Goal: Task Accomplishment & Management: Complete application form

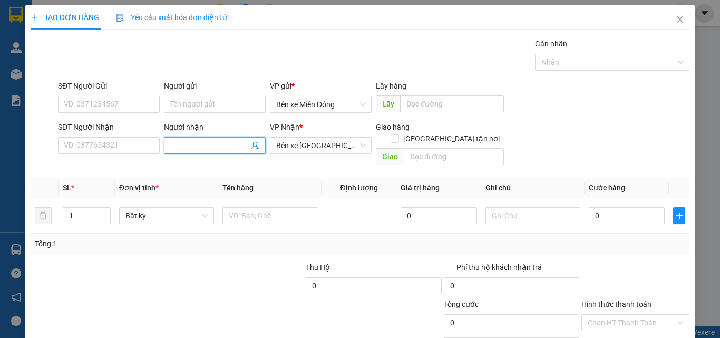
click at [193, 146] on input "Người nhận" at bounding box center [209, 146] width 79 height 12
click at [107, 151] on input "SĐT Người Nhận" at bounding box center [109, 145] width 102 height 17
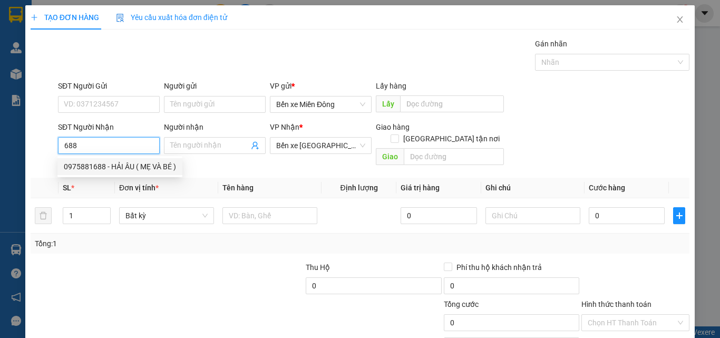
click at [123, 165] on div "0975881688 - HẢI ÂU ( MẸ VÀ BÉ )" at bounding box center [120, 167] width 112 height 12
type input "0975881688"
type input "HẢI ÂU ( MẸ VÀ BÉ )"
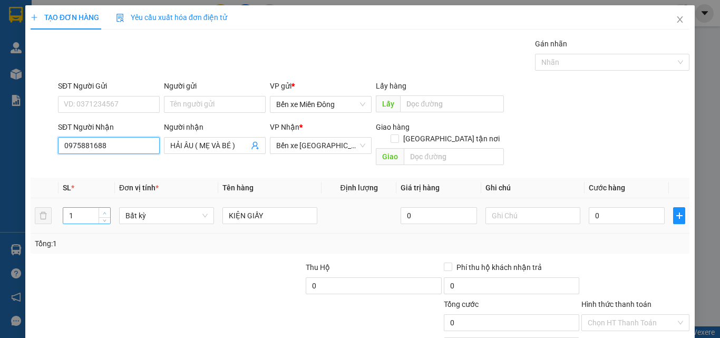
type input "0975881688"
click at [101, 208] on span "Increase Value" at bounding box center [105, 212] width 12 height 9
type input "3"
click at [101, 208] on span "Increase Value" at bounding box center [105, 212] width 12 height 9
click at [302, 198] on td "KIỆN GIẤY" at bounding box center [269, 215] width 103 height 35
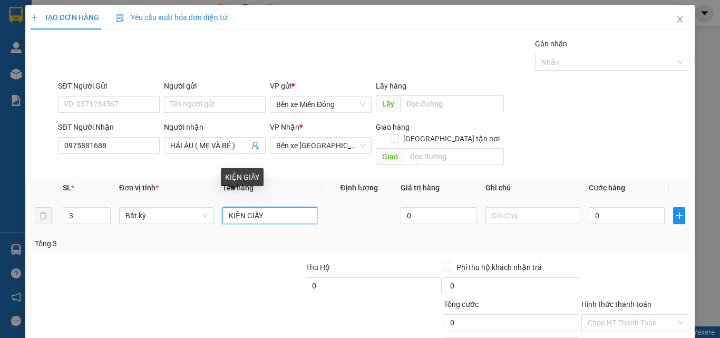
click at [292, 207] on input "KIỆN GIẤY" at bounding box center [270, 215] width 95 height 17
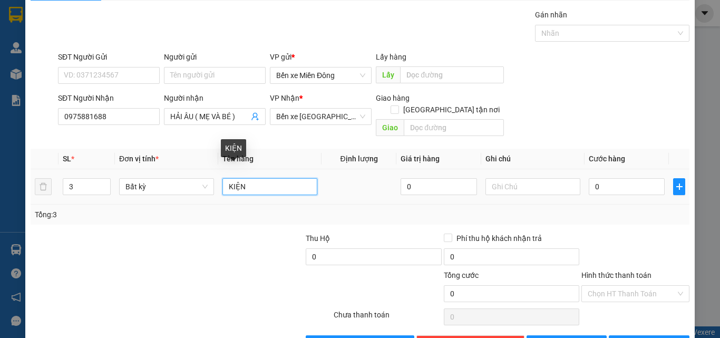
scroll to position [52, 0]
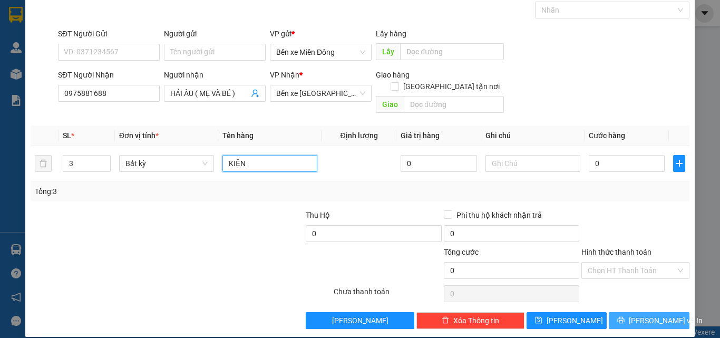
type input "KIỆN"
click at [628, 312] on button "[PERSON_NAME] và In" at bounding box center [649, 320] width 81 height 17
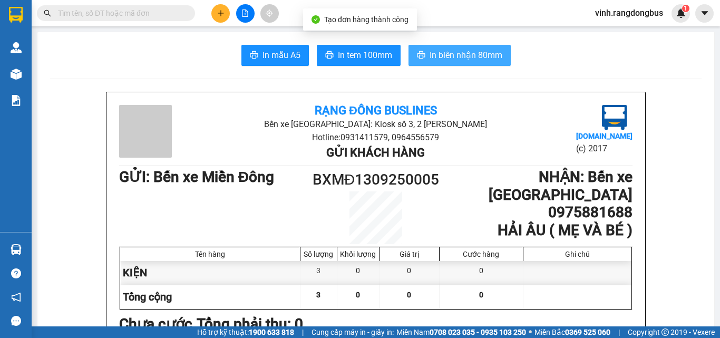
click at [481, 53] on span "In biên nhận 80mm" at bounding box center [466, 55] width 73 height 13
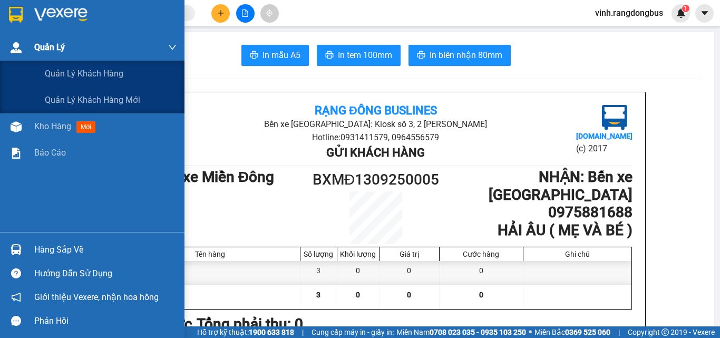
click at [39, 53] on div "Quản Lý" at bounding box center [105, 47] width 142 height 26
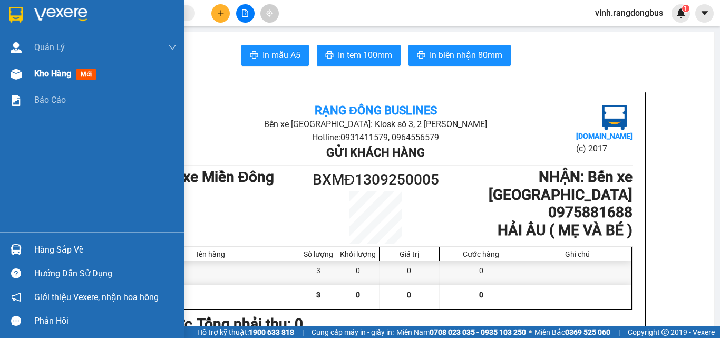
click at [25, 74] on div "Kho hàng mới" at bounding box center [92, 74] width 185 height 26
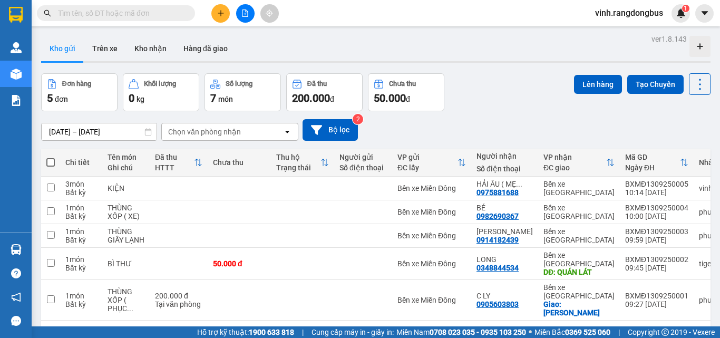
click at [172, 9] on input "text" at bounding box center [120, 13] width 124 height 12
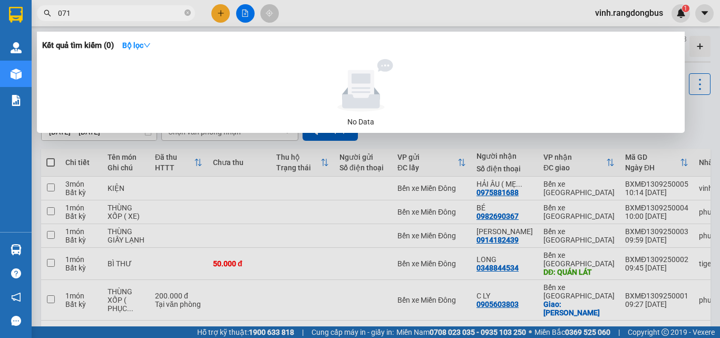
type input "0713"
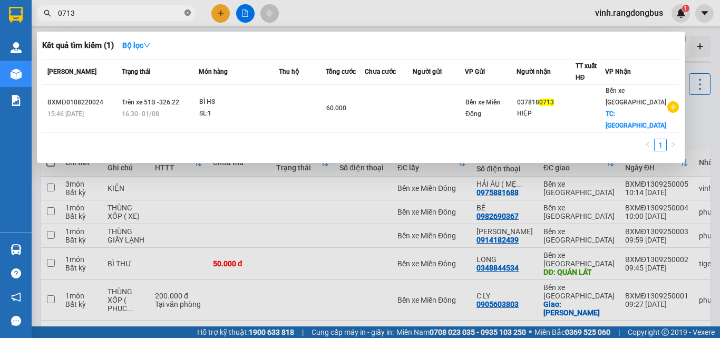
click at [185, 13] on icon "close-circle" at bounding box center [188, 12] width 6 height 6
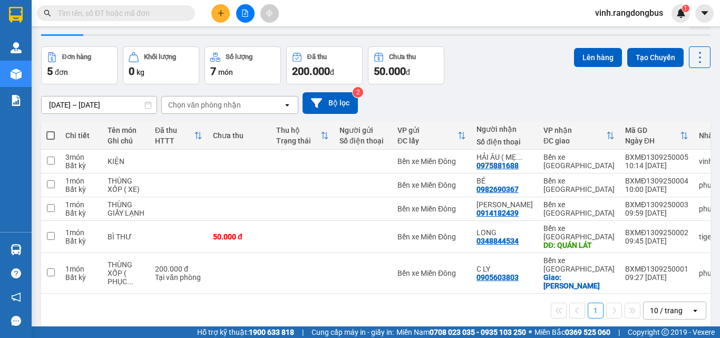
scroll to position [49, 0]
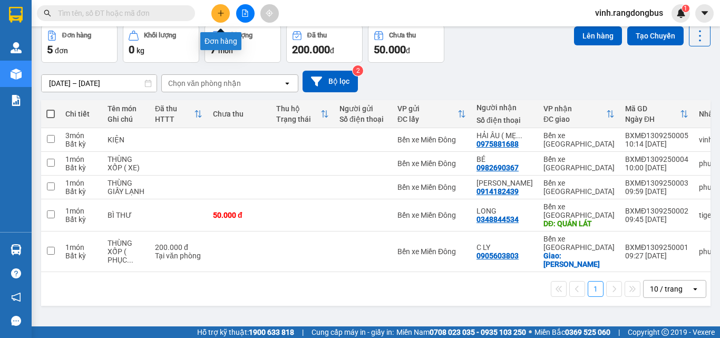
click at [216, 12] on button at bounding box center [221, 13] width 18 height 18
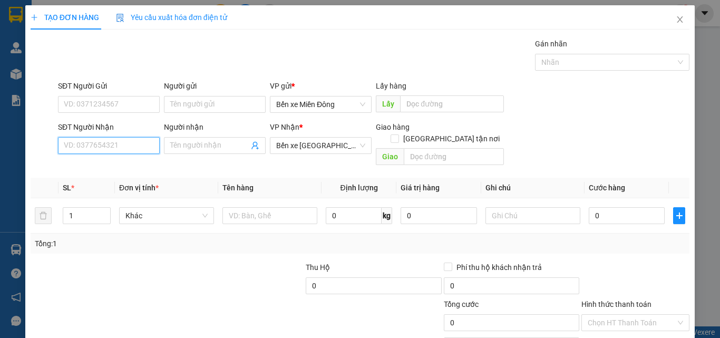
click at [126, 148] on input "SĐT Người Nhận" at bounding box center [109, 145] width 102 height 17
type input "0974240713"
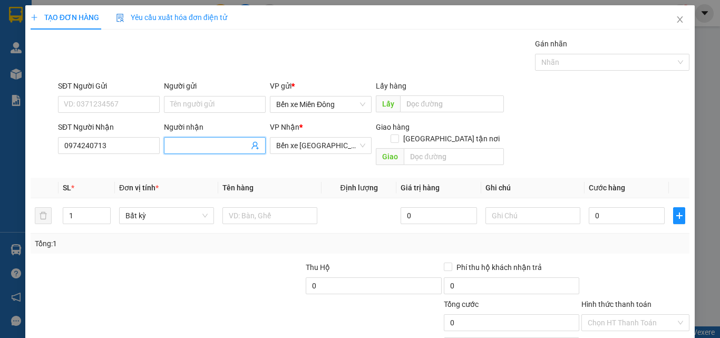
click at [223, 149] on input "Người nhận" at bounding box center [209, 146] width 79 height 12
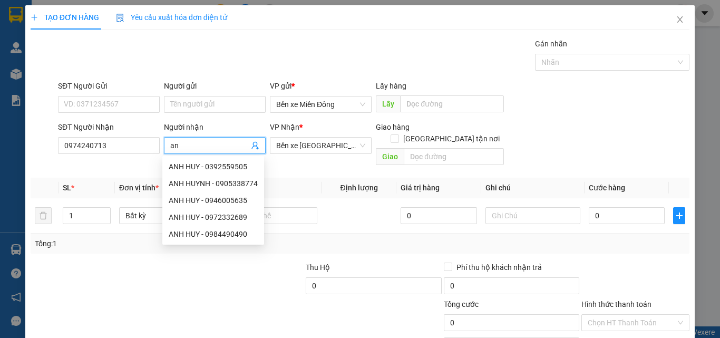
type input "a"
type input "[PERSON_NAME]"
type input "2"
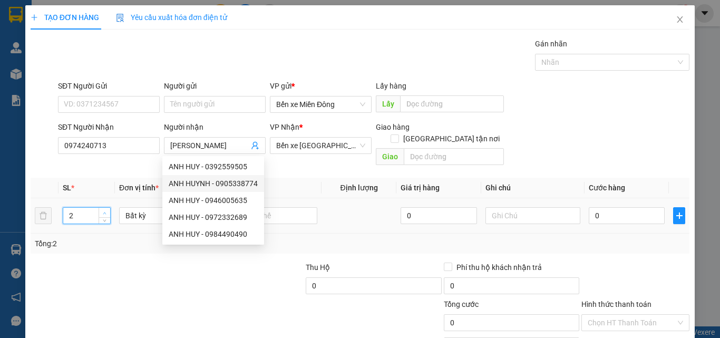
click at [104, 208] on span "Increase Value" at bounding box center [105, 212] width 12 height 9
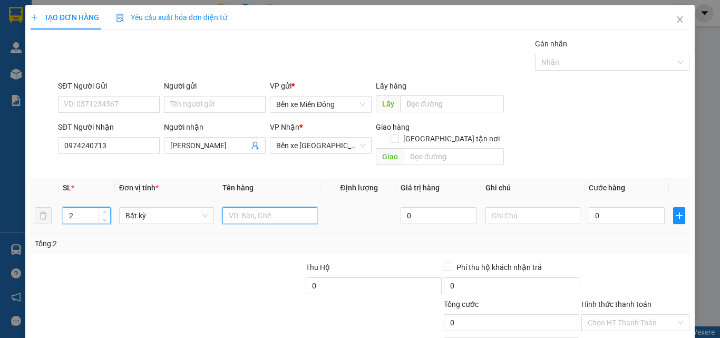
click at [280, 207] on input "text" at bounding box center [270, 215] width 95 height 17
type input "CỤC SẮT"
click at [450, 133] on span "[GEOGRAPHIC_DATA] tận nơi" at bounding box center [451, 139] width 105 height 12
click at [398, 134] on input "[GEOGRAPHIC_DATA] tận nơi" at bounding box center [394, 137] width 7 height 7
checkbox input "true"
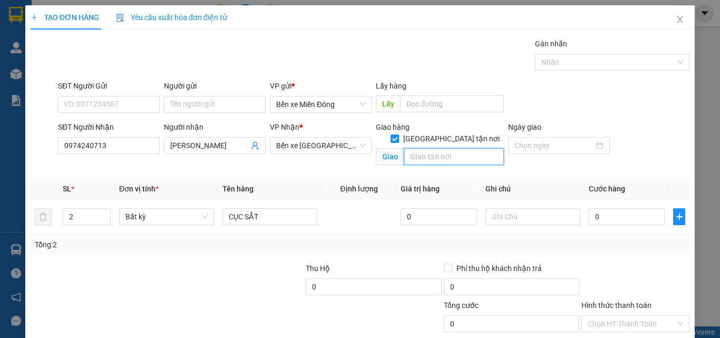
click at [447, 148] on input "text" at bounding box center [454, 156] width 100 height 17
click at [447, 149] on input "text" at bounding box center [454, 156] width 100 height 17
type input "VISIP"
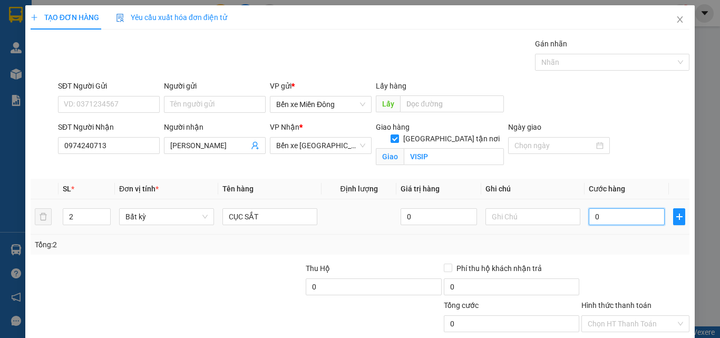
click at [613, 222] on input "0" at bounding box center [627, 216] width 76 height 17
type input "2"
type input "22"
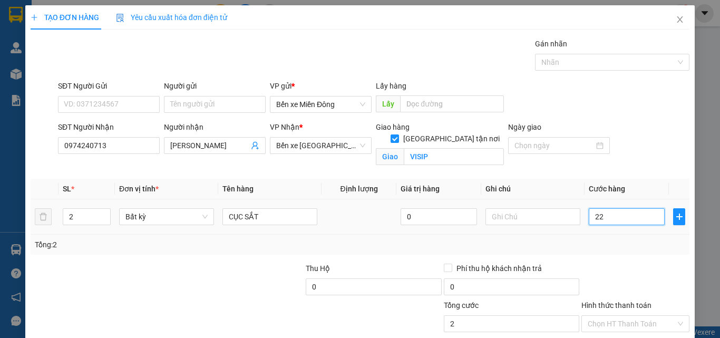
type input "22"
type input "225"
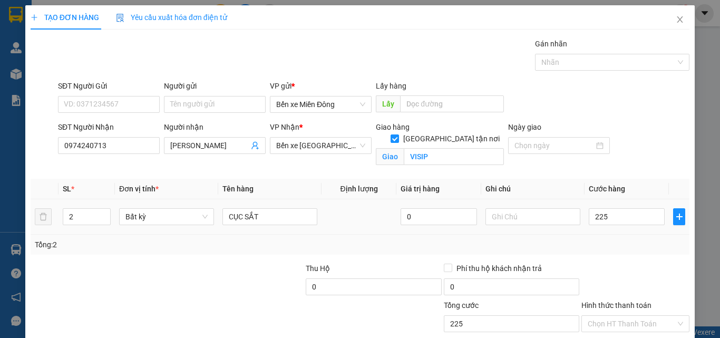
type input "225.000"
click at [610, 250] on div "Tổng: 2" at bounding box center [360, 245] width 659 height 20
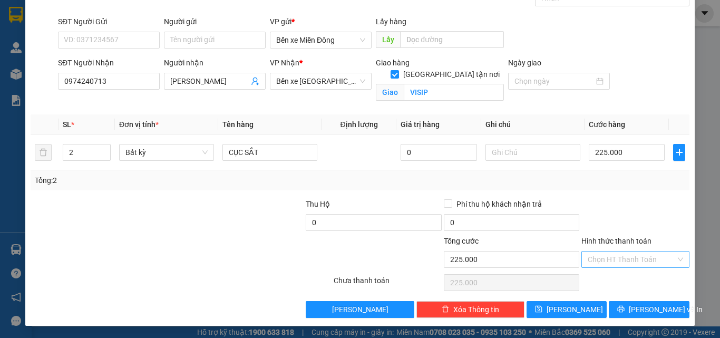
scroll to position [65, 0]
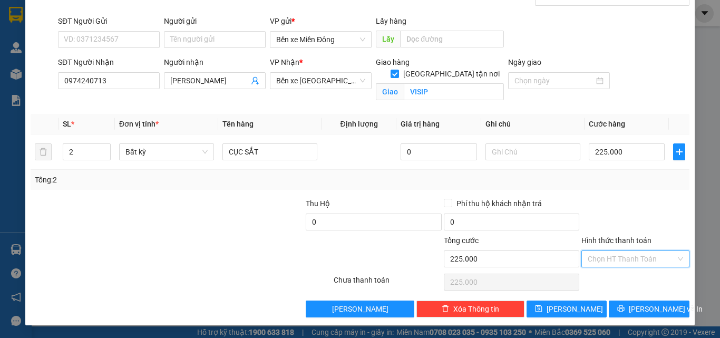
click at [622, 260] on input "Hình thức thanh toán" at bounding box center [632, 259] width 88 height 16
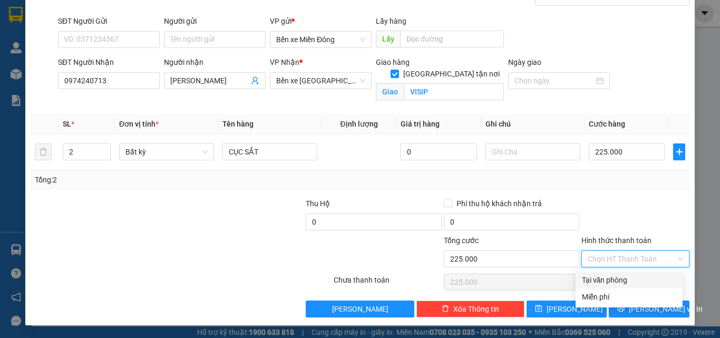
click at [616, 279] on div "Tại văn phòng" at bounding box center [629, 280] width 94 height 12
type input "0"
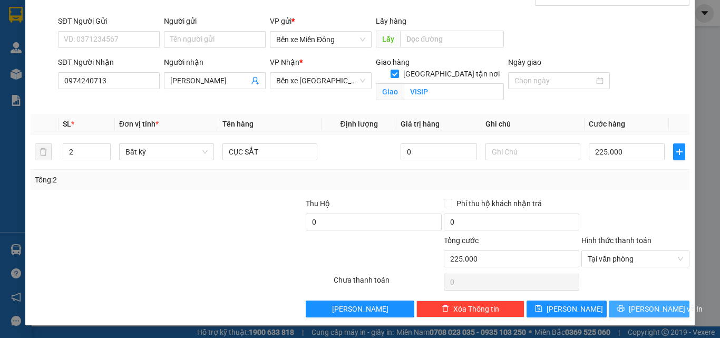
click at [628, 301] on button "[PERSON_NAME] và In" at bounding box center [649, 309] width 81 height 17
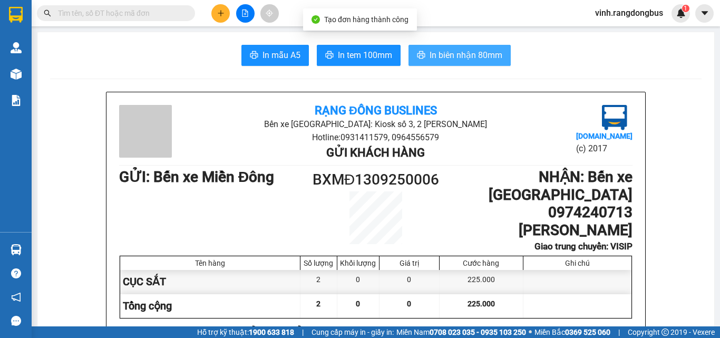
click at [458, 54] on span "In biên nhận 80mm" at bounding box center [466, 55] width 73 height 13
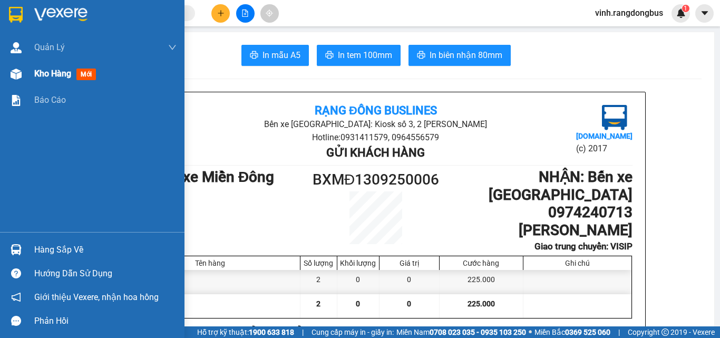
click at [25, 70] on div at bounding box center [16, 74] width 18 height 18
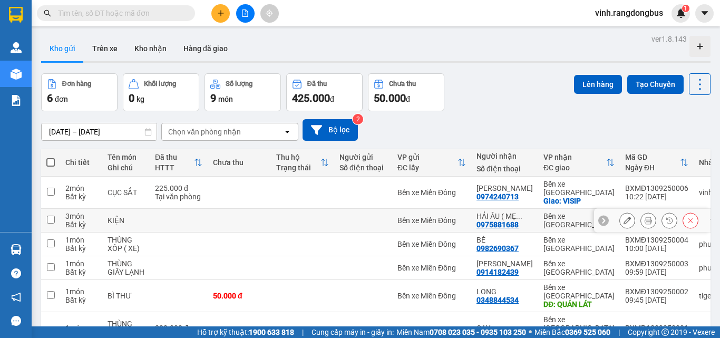
scroll to position [49, 0]
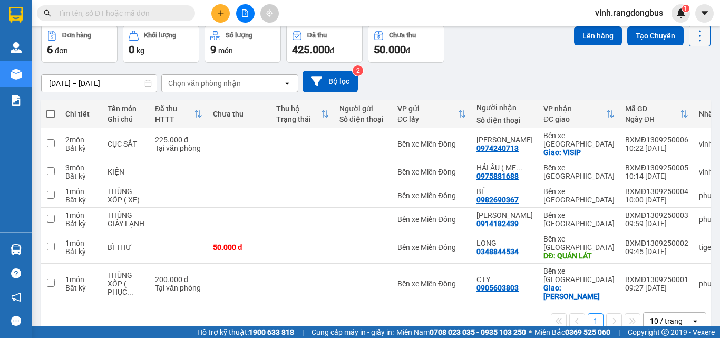
click at [689, 43] on button at bounding box center [700, 36] width 22 height 22
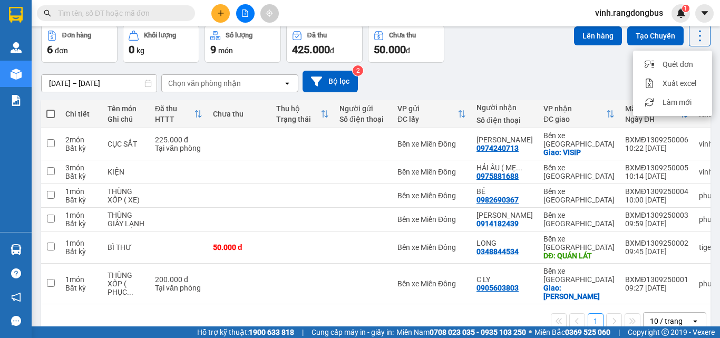
click at [504, 65] on div "[DATE] – [DATE] Press the down arrow key to interact with the calendar and sele…" at bounding box center [376, 81] width 670 height 37
